Goal: Transaction & Acquisition: Purchase product/service

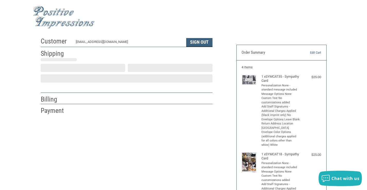
scroll to position [9, 0]
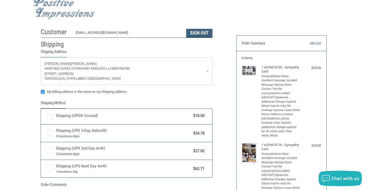
radio input "true"
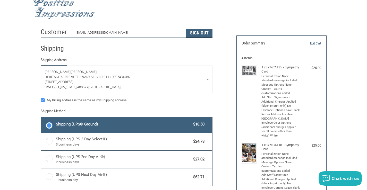
click at [42, 101] on label "My Billing address is the same as my Shipping address" at bounding box center [127, 100] width 172 height 4
click at [41, 98] on input "My Billing address is the same as my Shipping address" at bounding box center [41, 98] width 0 height 0
checkbox input "false"
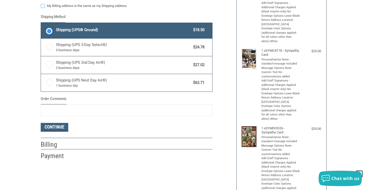
scroll to position [138, 0]
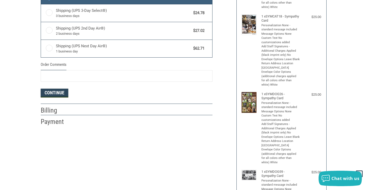
click at [61, 94] on button "Continue" at bounding box center [55, 93] width 28 height 9
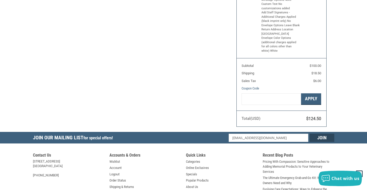
select select "US"
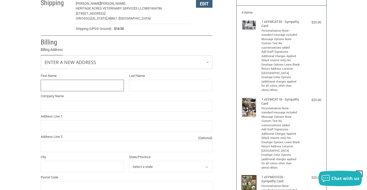
scroll to position [53, 0]
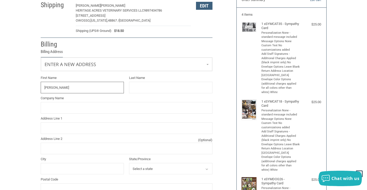
type input "[PERSON_NAME]"
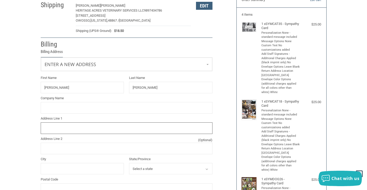
click at [54, 128] on input "Address Line 1" at bounding box center [127, 128] width 172 height 12
type input "[STREET_ADDRESS][PERSON_NAME]"
type input "CORUNNA"
select select "MI"
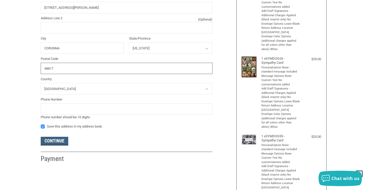
scroll to position [183, 0]
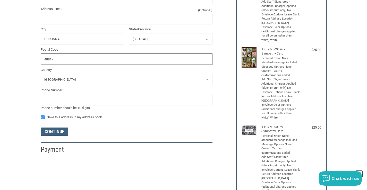
type input "48817"
click at [51, 99] on input "tel" at bounding box center [127, 100] width 172 height 12
type input "9897434786"
click at [56, 135] on button "Continue" at bounding box center [55, 132] width 28 height 9
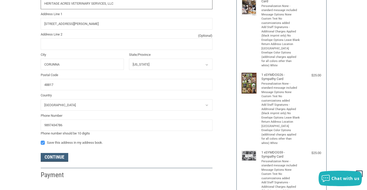
scroll to position [165, 0]
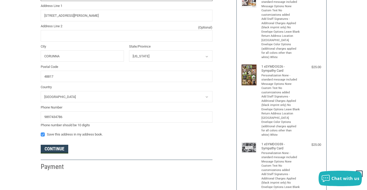
type input "HERITAGE ACRES VETERINARY SERVICES, LLC"
click at [50, 148] on button "Continue" at bounding box center [55, 149] width 28 height 9
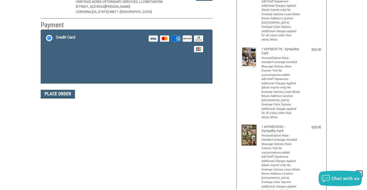
scroll to position [86, 0]
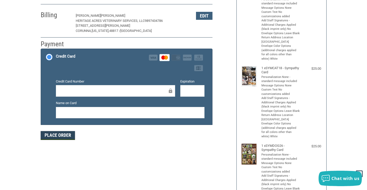
click at [59, 135] on button "Place Order" at bounding box center [58, 135] width 34 height 9
